Goal: Information Seeking & Learning: Learn about a topic

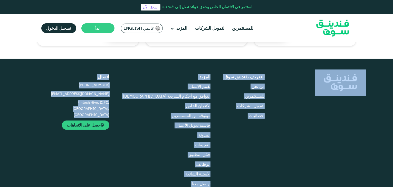
scroll to position [1364, 0]
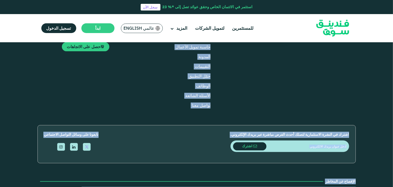
drag, startPoint x: 353, startPoint y: 96, endPoint x: 135, endPoint y: 68, distance: 219.9
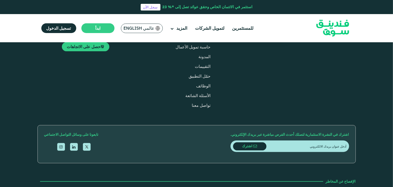
click at [133, 4] on div "استثمر في الائتمان الخاص وحقق عوائد تصل إلى *% 23 سجل الآن" at bounding box center [196, 7] width 393 height 14
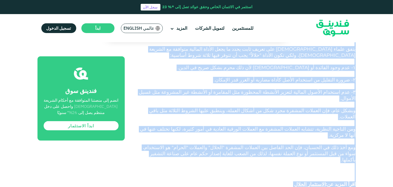
scroll to position [412, 0]
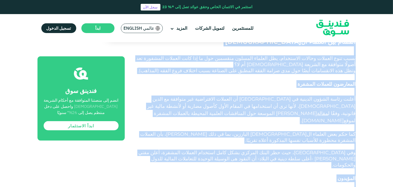
drag, startPoint x: 352, startPoint y: 68, endPoint x: 244, endPoint y: 135, distance: 127.2
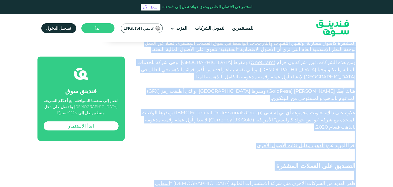
scroll to position [813, 0]
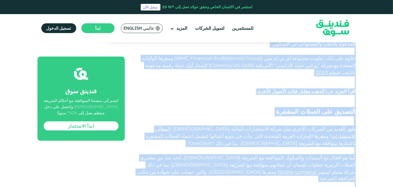
drag, startPoint x: 244, startPoint y: 183, endPoint x: 234, endPoint y: 144, distance: 40.6
copy div "lo ip dolorsit ametco adi elitse -do eiusm tempor incididu utlab 2.3% - et dolo…"
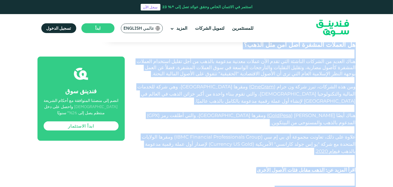
scroll to position [820, 0]
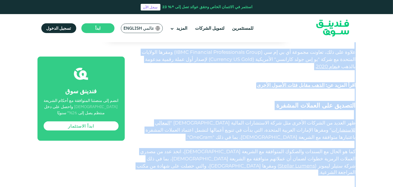
drag, startPoint x: 354, startPoint y: 147, endPoint x: 229, endPoint y: 135, distance: 125.0
copy div "lo ipsumdolo si ametcon adipisc elit؟ sed doeiu tempori utlabor etdo magna aliq…"
